Goal: Transaction & Acquisition: Book appointment/travel/reservation

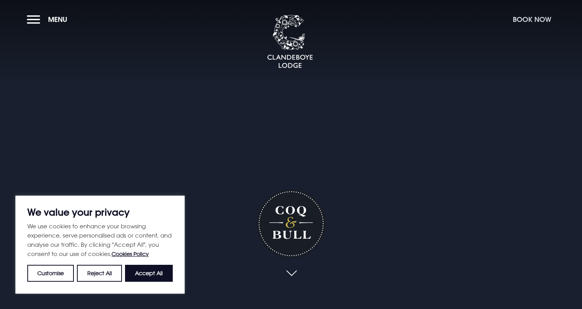
click at [530, 23] on button "Book Now" at bounding box center [532, 19] width 46 height 17
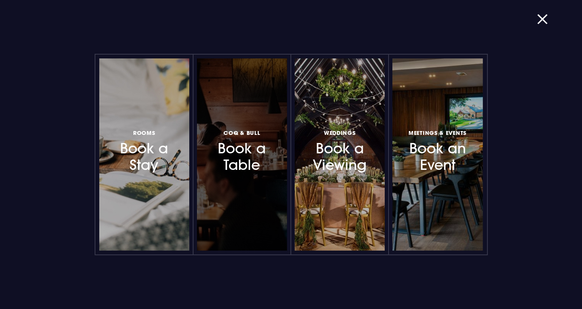
click at [268, 172] on h3 "Coq & Bull Book a Table" at bounding box center [241, 151] width 67 height 46
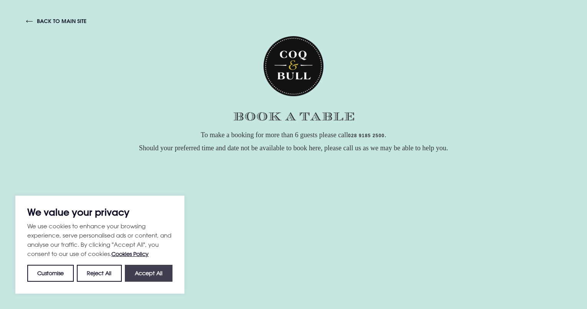
click at [133, 274] on button "Accept All" at bounding box center [149, 273] width 48 height 17
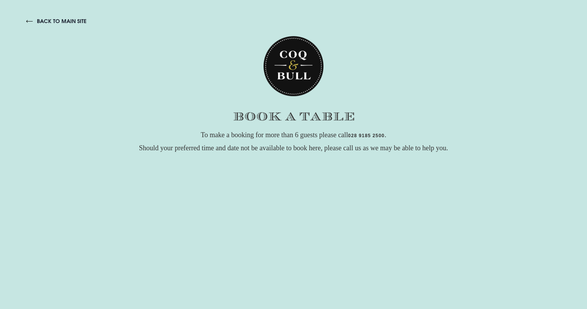
checkbox input "true"
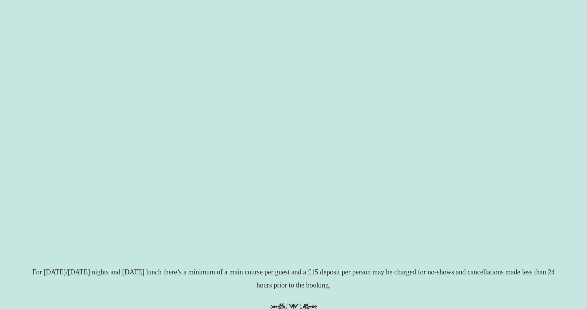
scroll to position [166, 0]
